Goal: Information Seeking & Learning: Check status

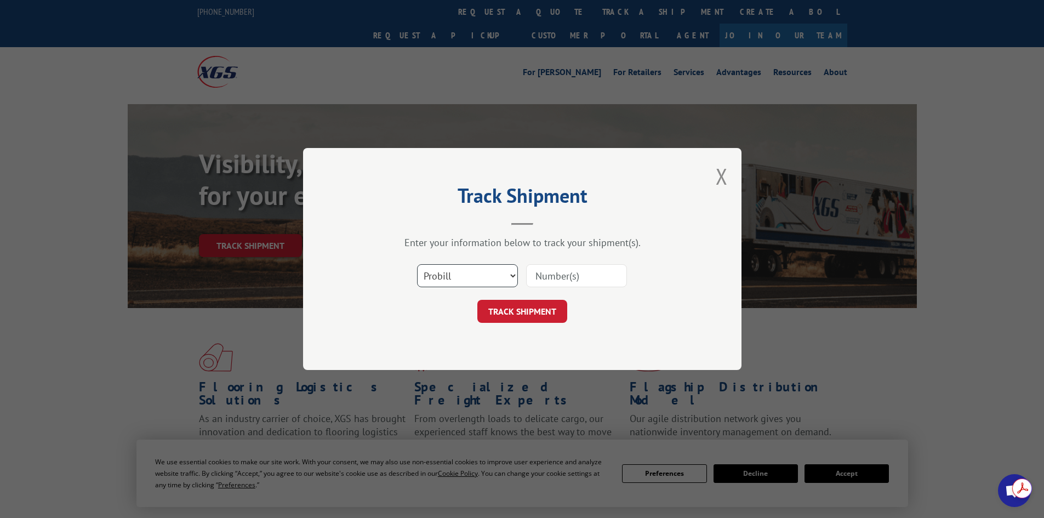
click at [462, 282] on select "Select category... Probill BOL PO" at bounding box center [467, 275] width 101 height 23
select select "po"
click at [417, 264] on select "Select category... Probill BOL PO" at bounding box center [467, 275] width 101 height 23
click at [566, 275] on input at bounding box center [576, 275] width 101 height 23
paste input "32508228"
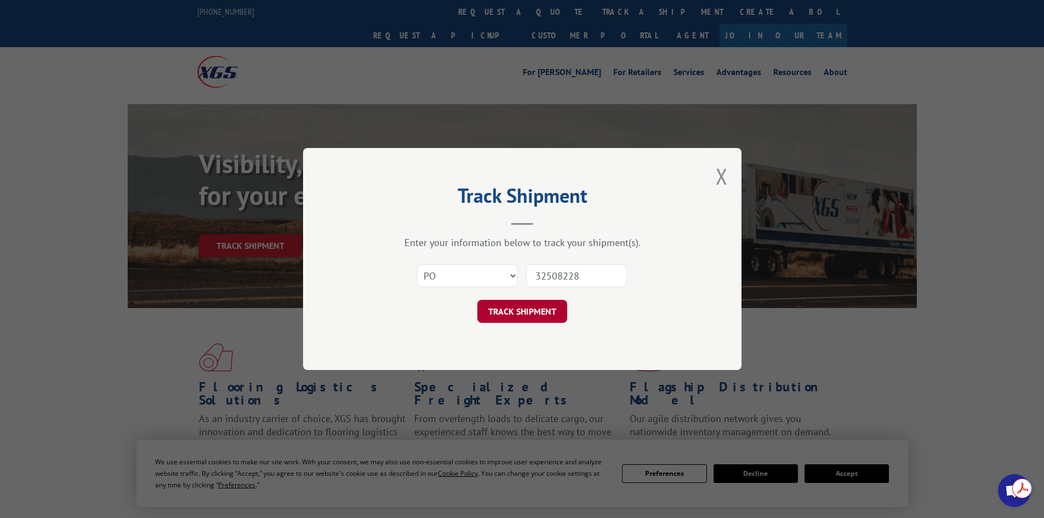
type input "32508228"
click at [526, 305] on button "TRACK SHIPMENT" at bounding box center [522, 311] width 90 height 23
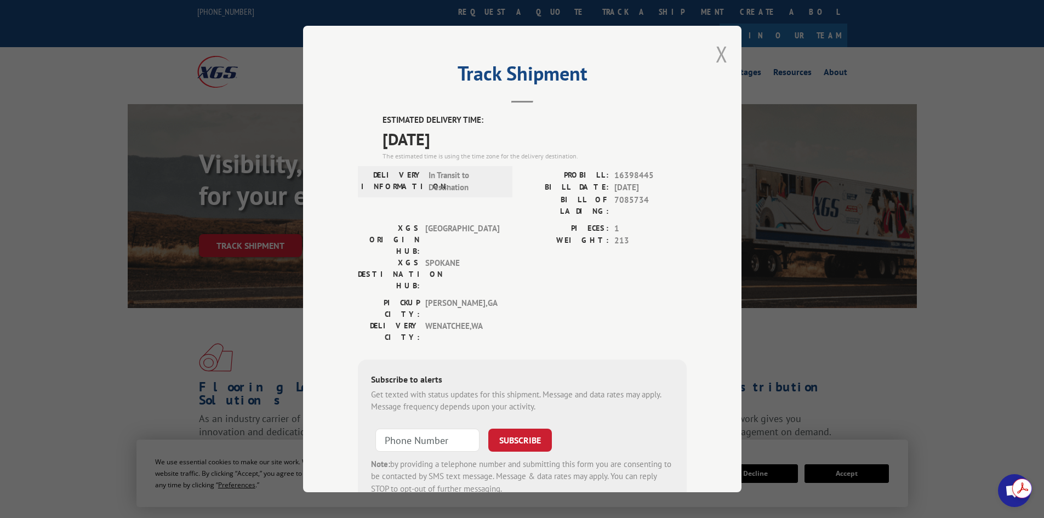
click at [716, 54] on button "Close modal" at bounding box center [722, 53] width 12 height 29
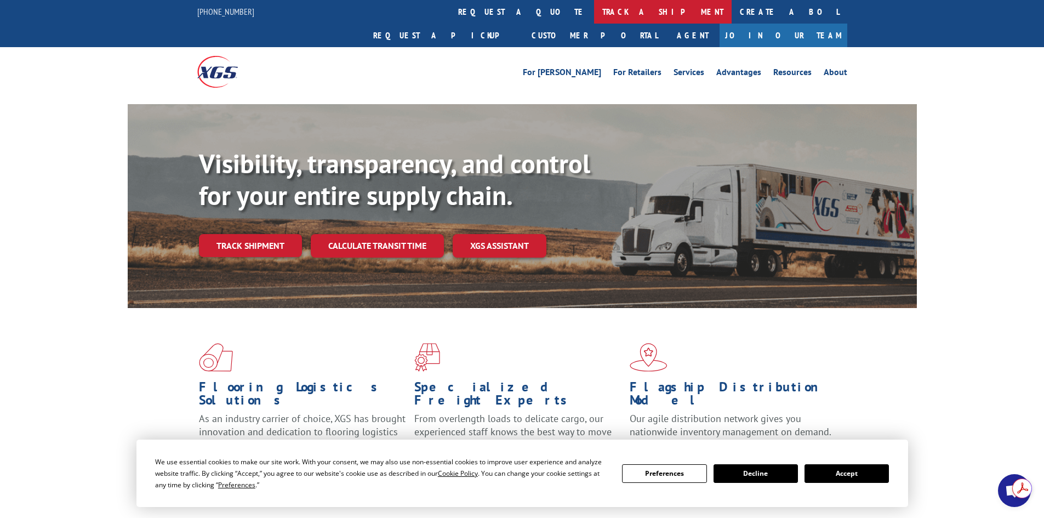
click at [594, 9] on link "track a shipment" at bounding box center [663, 12] width 138 height 24
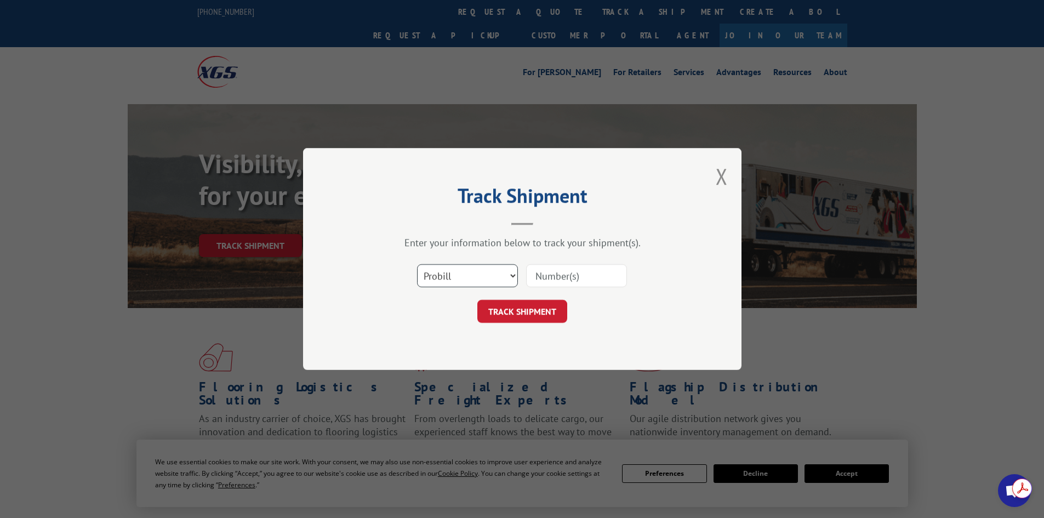
click at [459, 269] on select "Select category... Probill BOL PO" at bounding box center [467, 275] width 101 height 23
select select "po"
click at [417, 264] on select "Select category... Probill BOL PO" at bounding box center [467, 275] width 101 height 23
click at [573, 283] on input at bounding box center [576, 275] width 101 height 23
paste input "32508231"
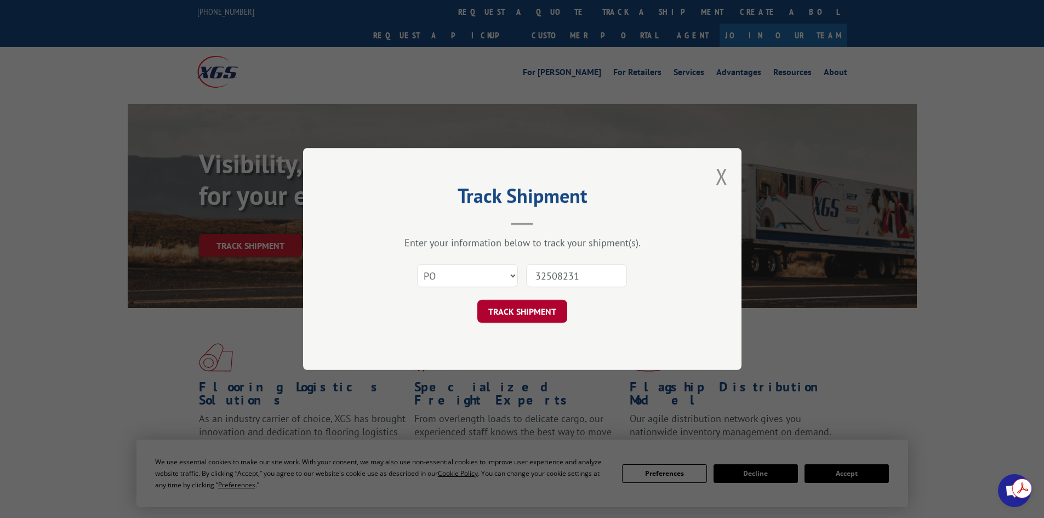
type input "32508231"
click at [532, 312] on button "TRACK SHIPMENT" at bounding box center [522, 311] width 90 height 23
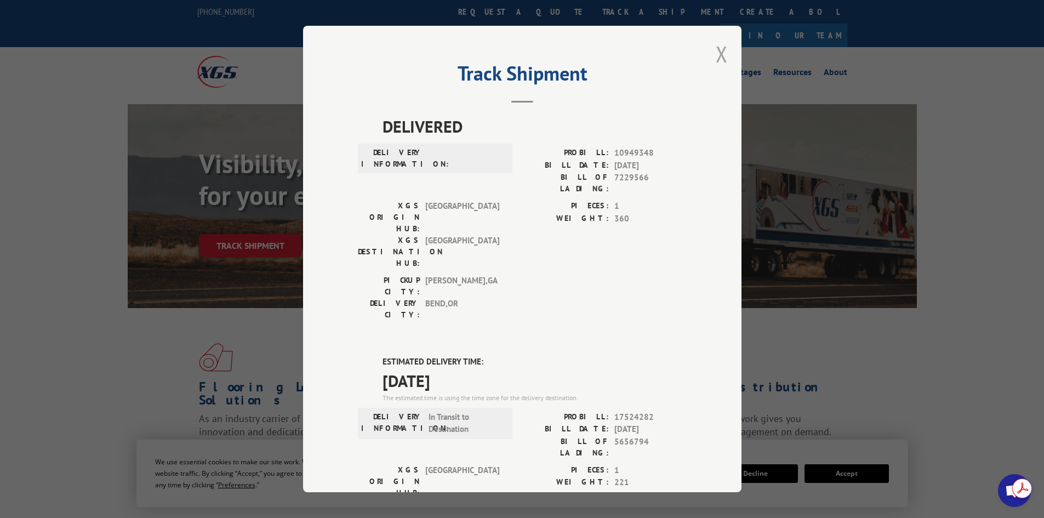
click at [719, 56] on button "Close modal" at bounding box center [722, 53] width 12 height 29
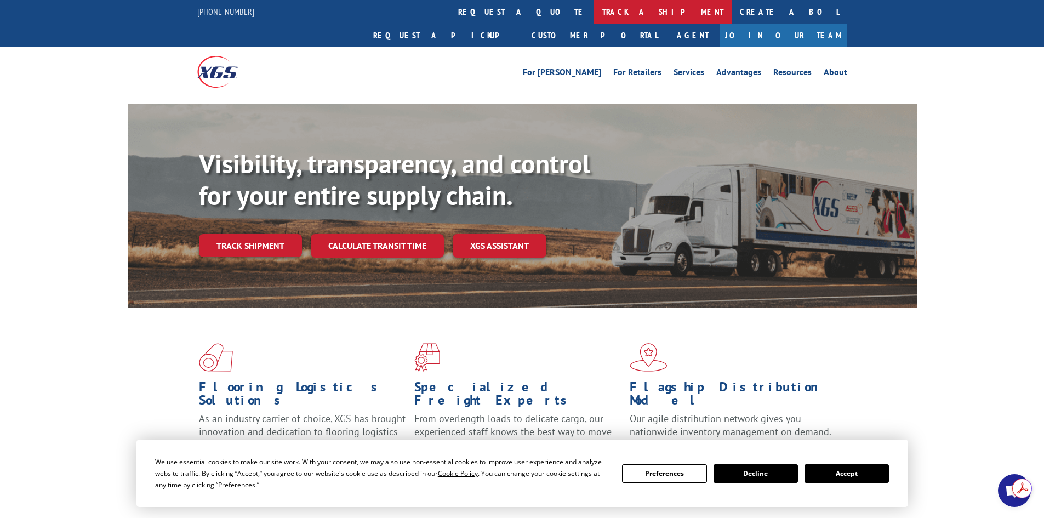
click at [594, 10] on link "track a shipment" at bounding box center [663, 12] width 138 height 24
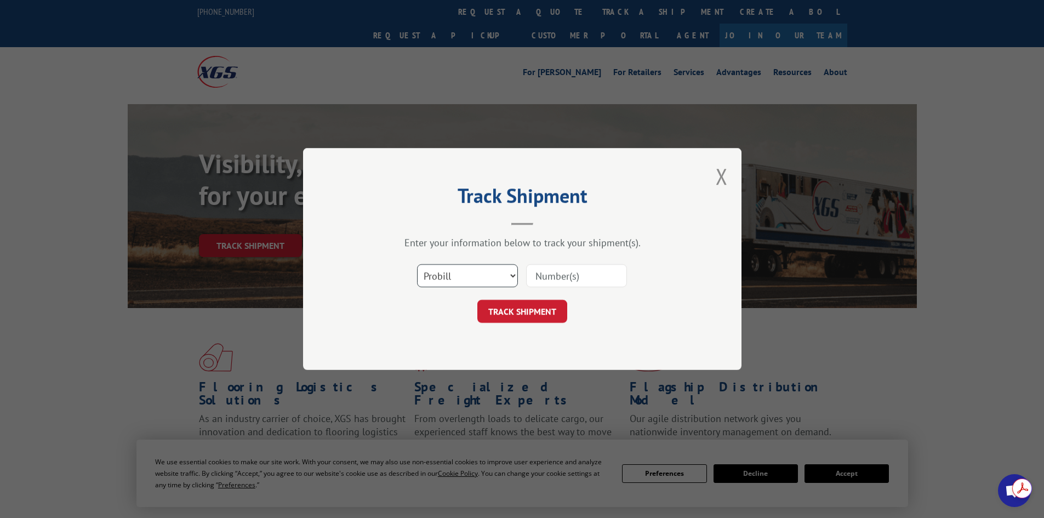
click at [487, 271] on select "Select category... Probill BOL PO" at bounding box center [467, 275] width 101 height 23
select select "po"
click at [417, 264] on select "Select category... Probill BOL PO" at bounding box center [467, 275] width 101 height 23
click at [537, 282] on input at bounding box center [576, 275] width 101 height 23
paste input "32508253"
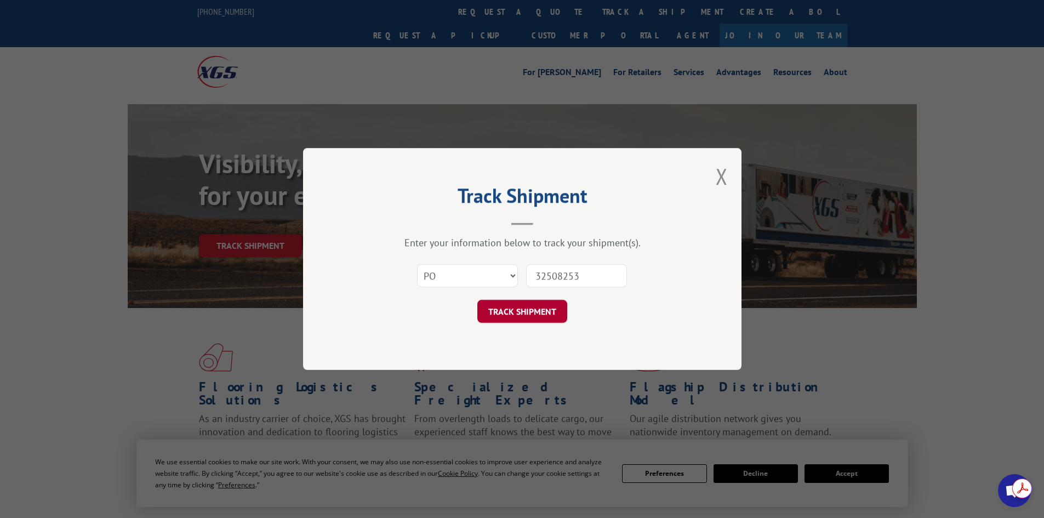
type input "32508253"
click at [519, 317] on button "TRACK SHIPMENT" at bounding box center [522, 311] width 90 height 23
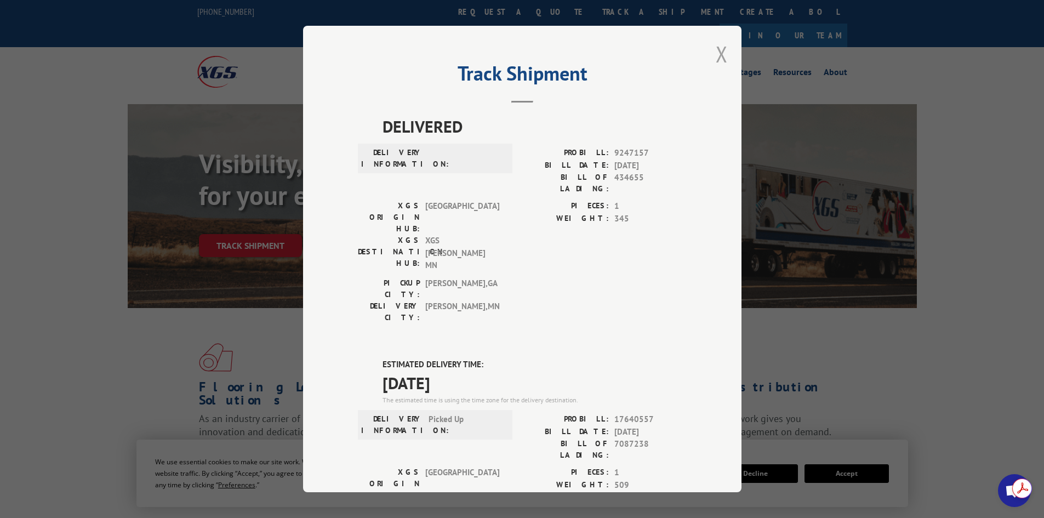
click at [718, 56] on button "Close modal" at bounding box center [722, 53] width 12 height 29
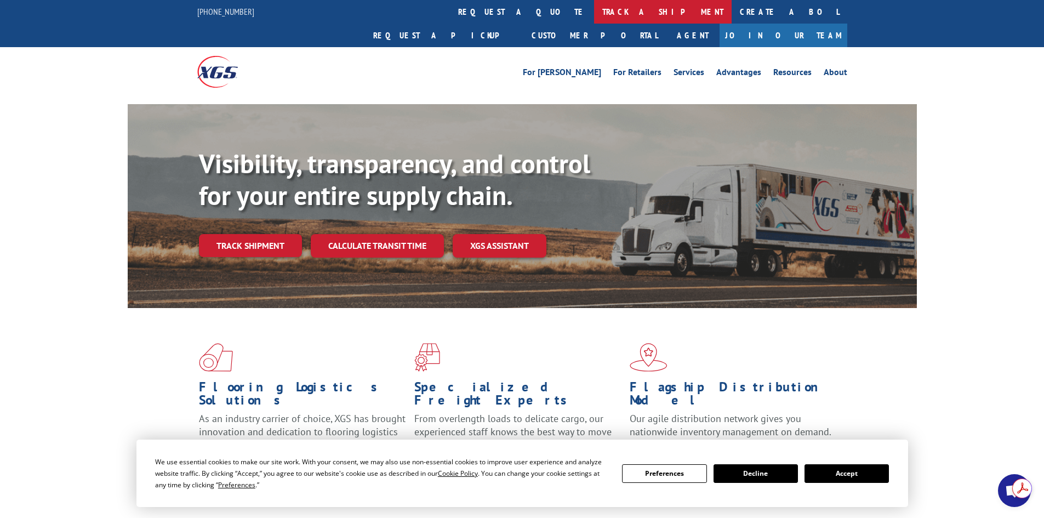
click at [594, 7] on link "track a shipment" at bounding box center [663, 12] width 138 height 24
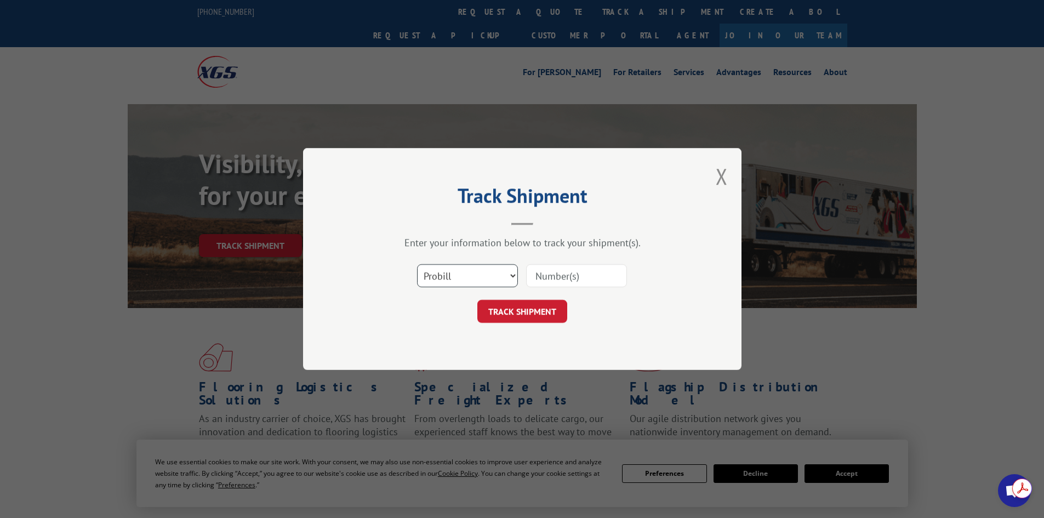
click at [450, 274] on select "Select category... Probill BOL PO" at bounding box center [467, 275] width 101 height 23
select select "po"
click at [417, 264] on select "Select category... Probill BOL PO" at bounding box center [467, 275] width 101 height 23
click at [545, 279] on input at bounding box center [576, 275] width 101 height 23
paste input "48509075"
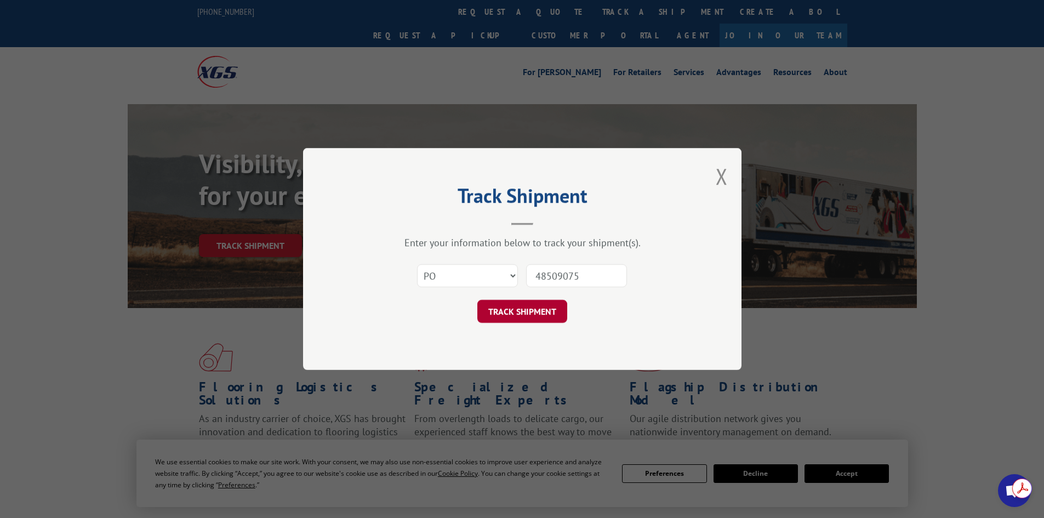
type input "48509075"
click at [528, 314] on button "TRACK SHIPMENT" at bounding box center [522, 311] width 90 height 23
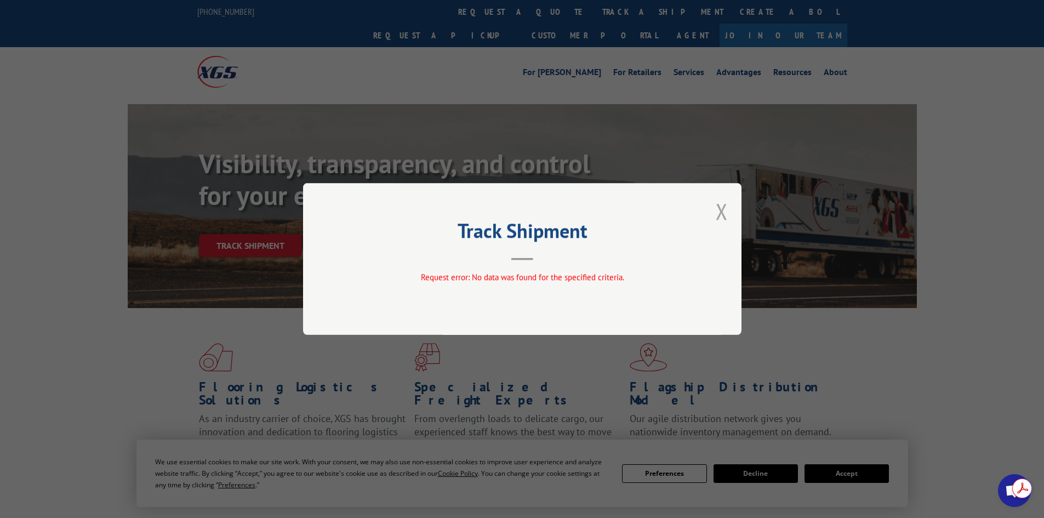
click at [724, 213] on button "Close modal" at bounding box center [722, 211] width 12 height 29
